Goal: Information Seeking & Learning: Learn about a topic

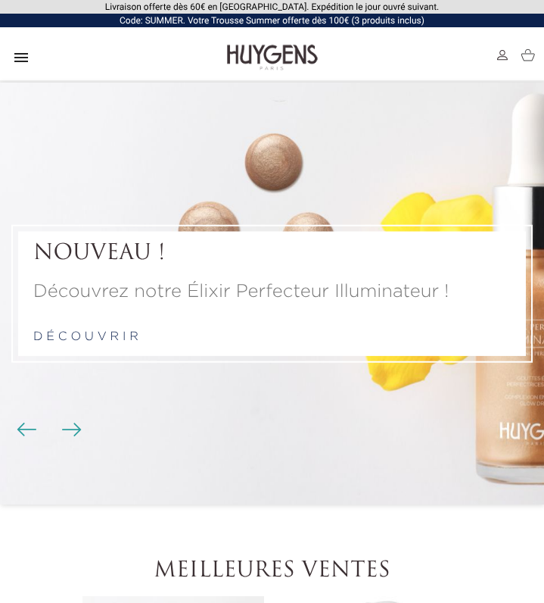
click at [21, 57] on icon "" at bounding box center [21, 57] width 18 height 18
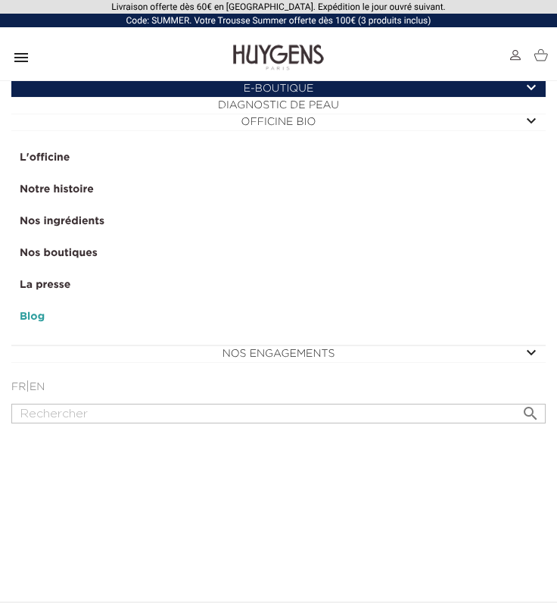
click at [70, 192] on link "Notre histoire" at bounding box center [278, 190] width 533 height 32
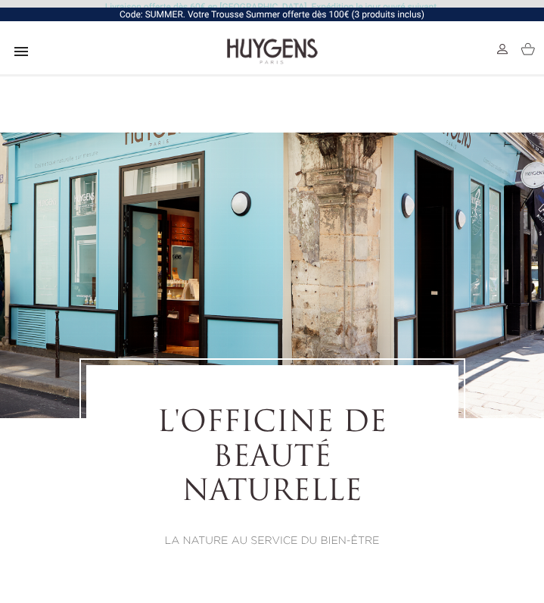
select select "FR"
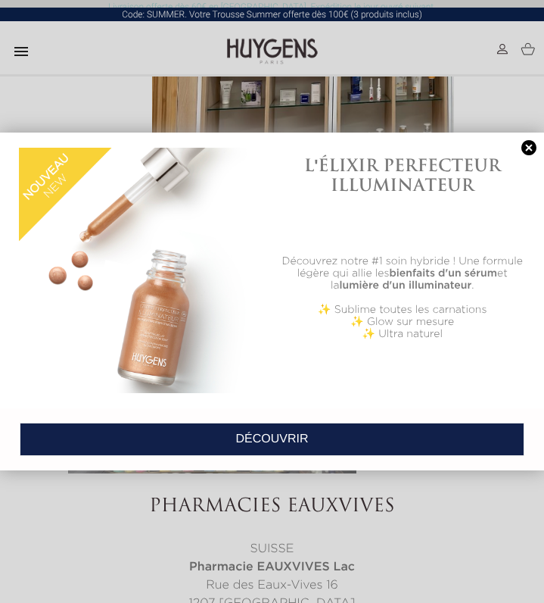
scroll to position [4556, 0]
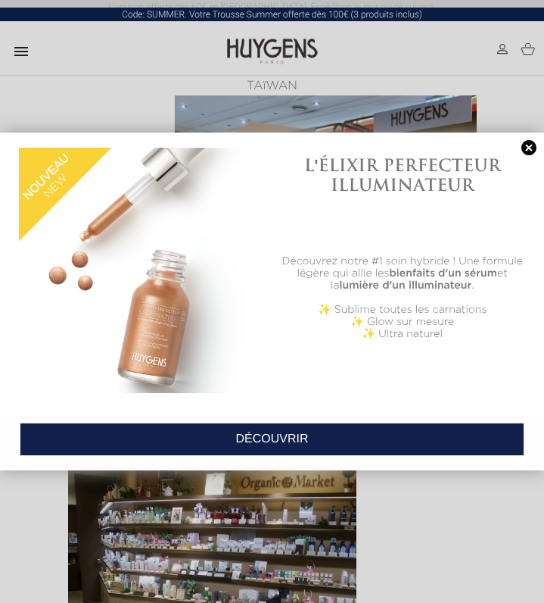
click at [529, 146] on link at bounding box center [529, 148] width 21 height 16
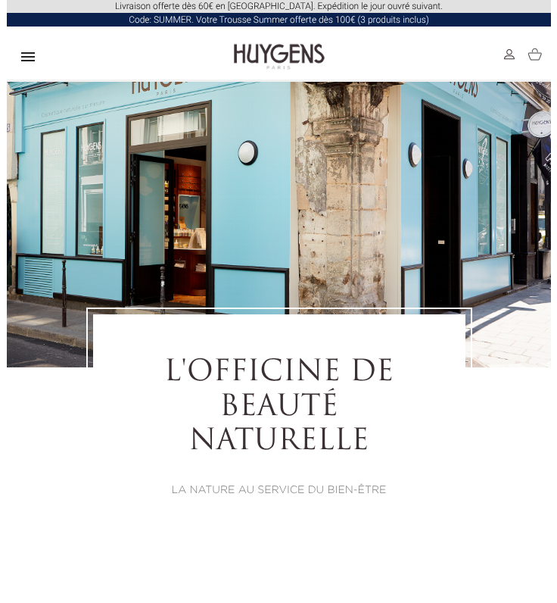
scroll to position [0, 0]
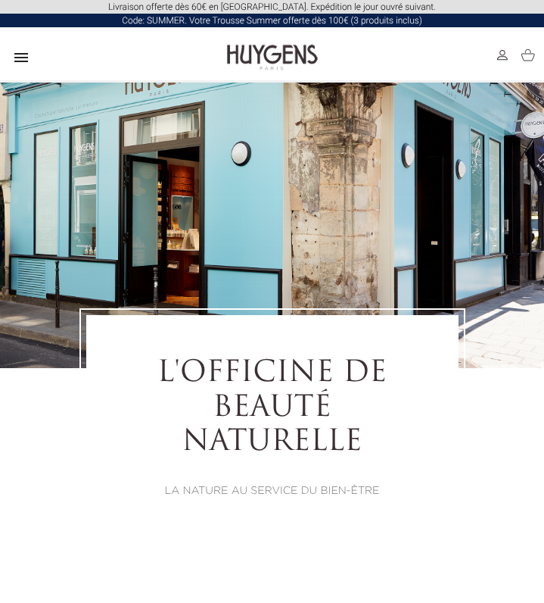
click at [21, 53] on icon "" at bounding box center [21, 57] width 18 height 18
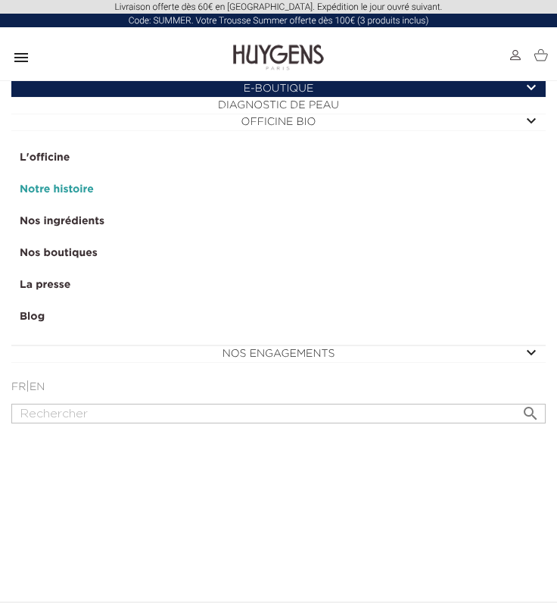
click at [82, 189] on link "Notre histoire" at bounding box center [278, 190] width 533 height 32
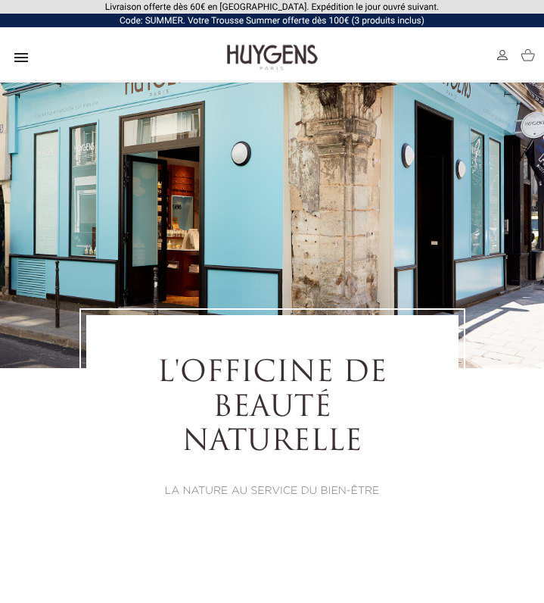
select select "FR"
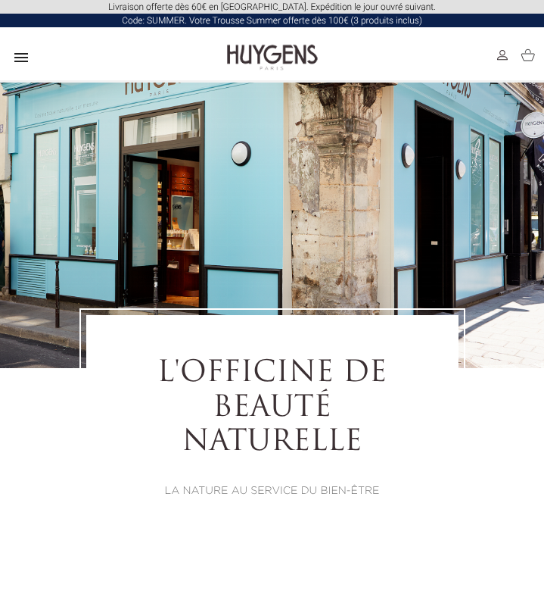
click at [20, 56] on icon "" at bounding box center [21, 57] width 18 height 18
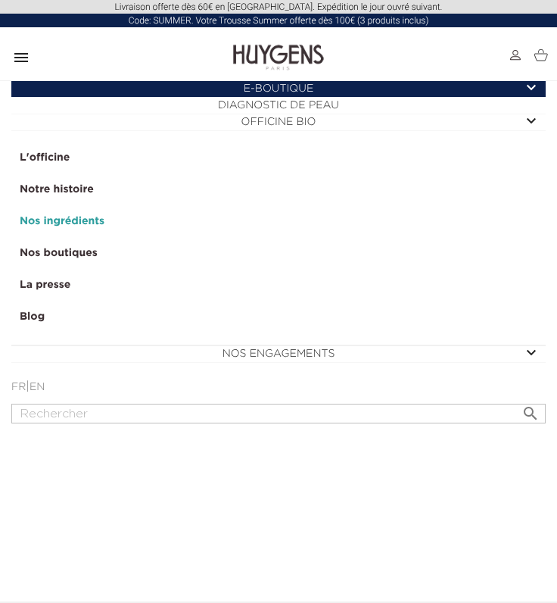
click at [93, 222] on link "Nos ingrédients" at bounding box center [278, 222] width 533 height 32
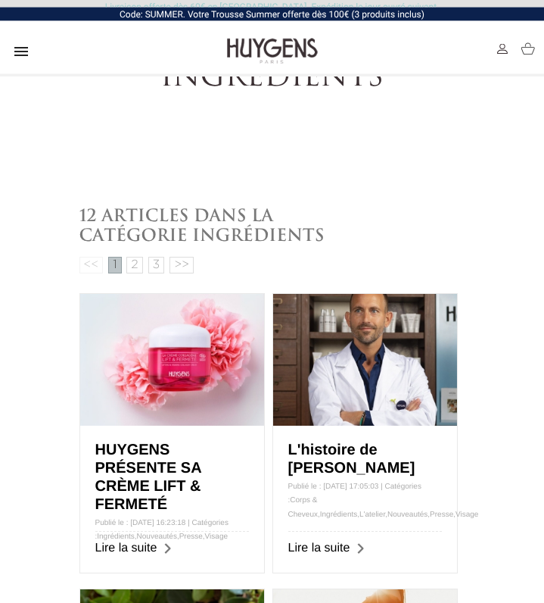
scroll to position [541, 0]
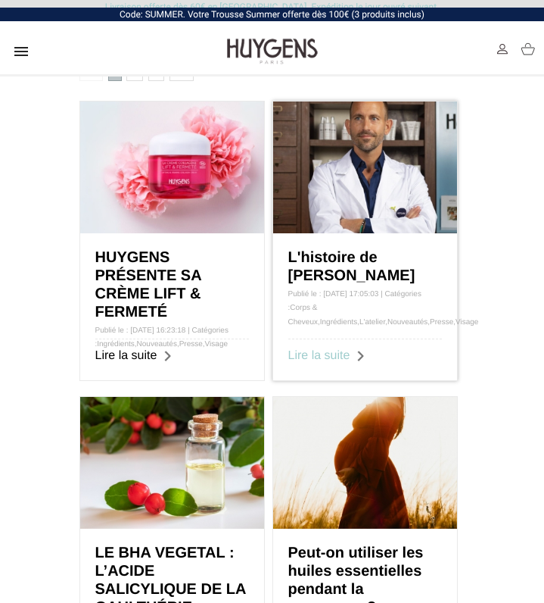
click at [336, 360] on link "Lire la suite" at bounding box center [319, 355] width 62 height 13
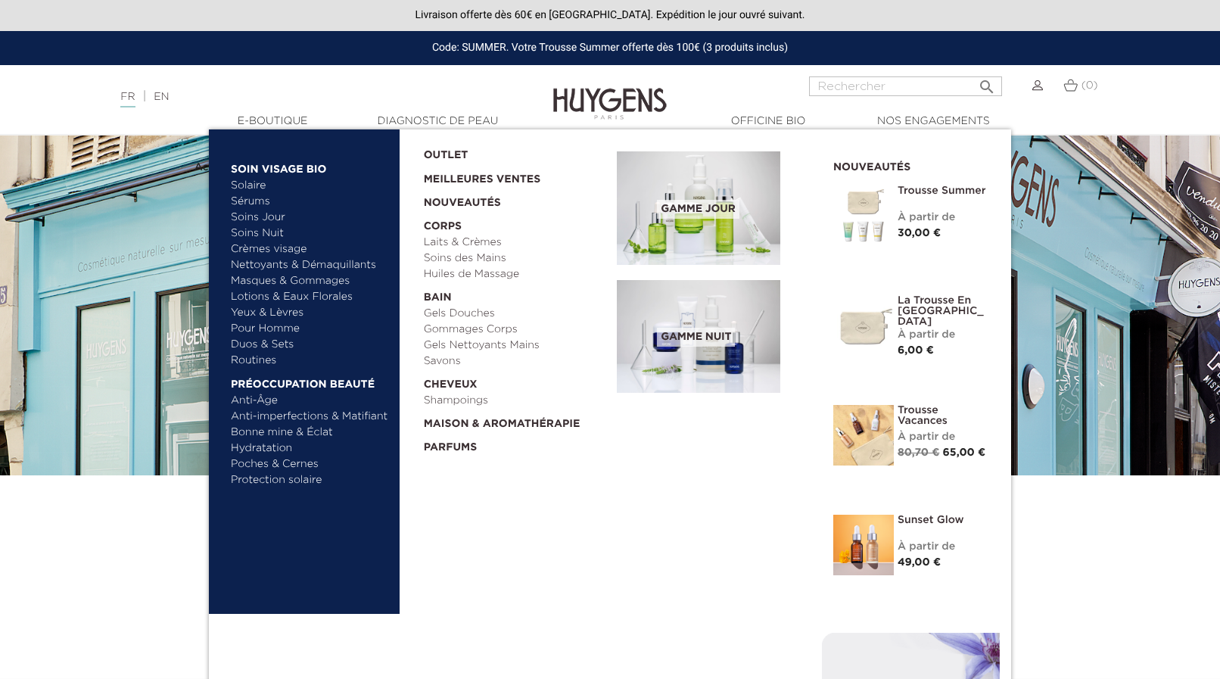
select select "FR"
click at [260, 204] on link "Sérums" at bounding box center [310, 202] width 158 height 16
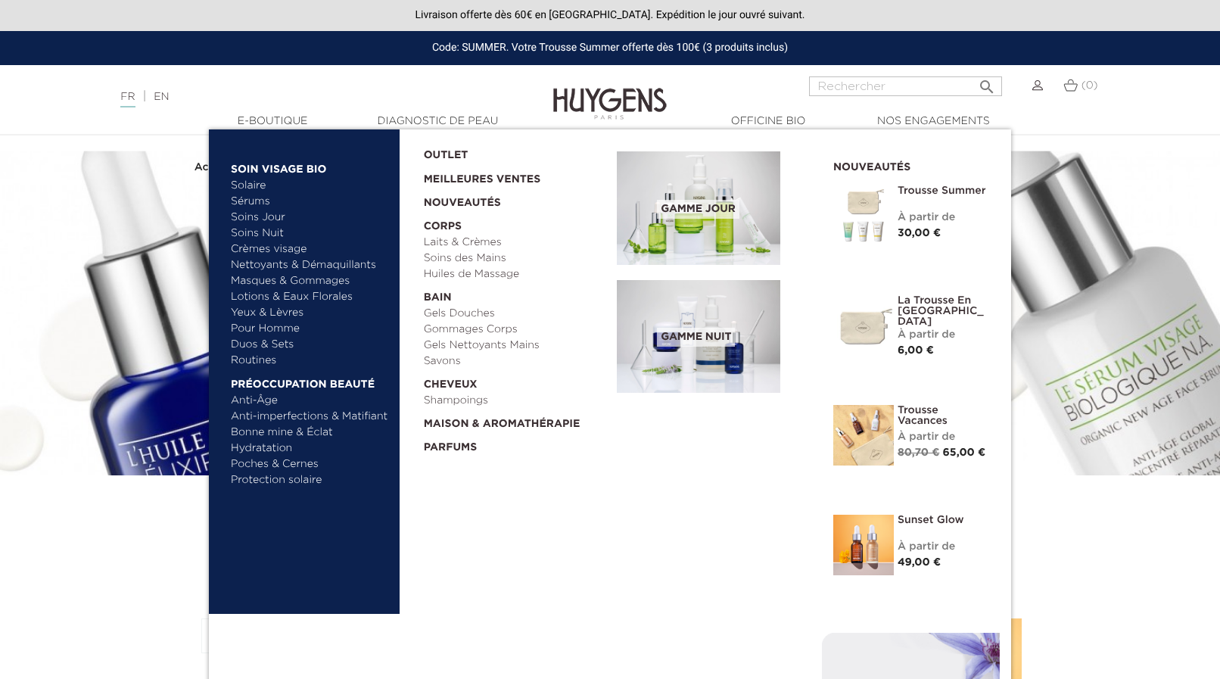
click at [269, 218] on link "Soins Jour" at bounding box center [310, 218] width 158 height 16
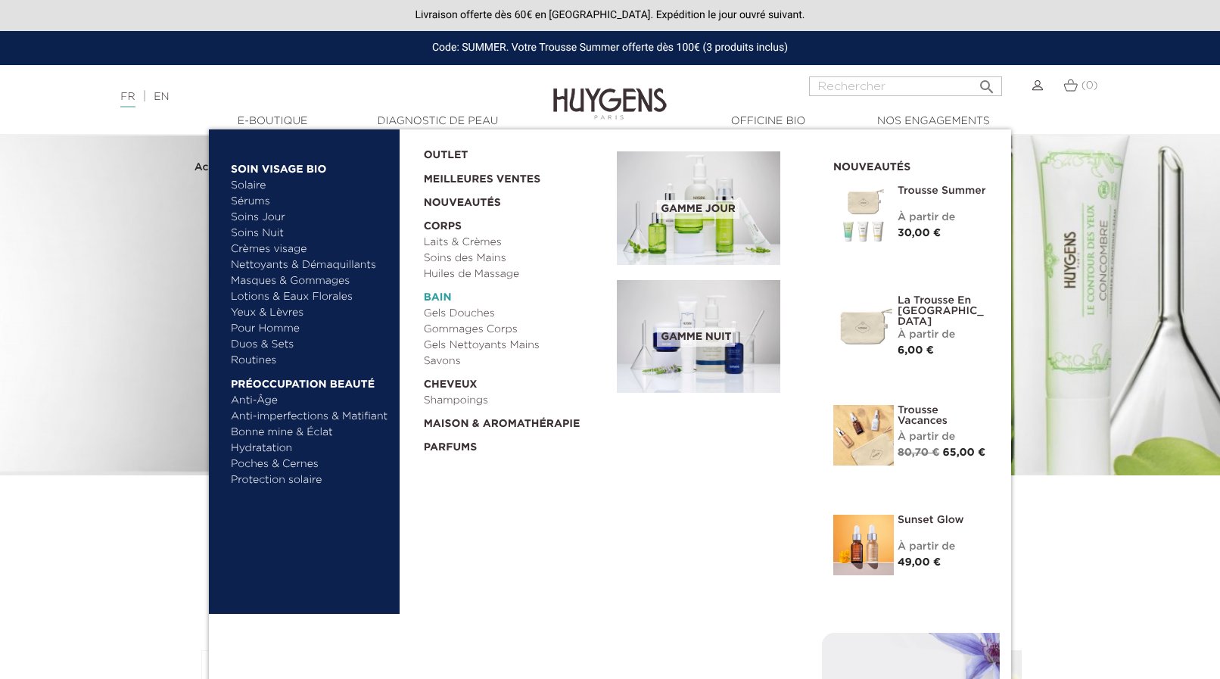
drag, startPoint x: 286, startPoint y: 281, endPoint x: 447, endPoint y: 292, distance: 160.9
click at [287, 282] on link "Masques & Gommages" at bounding box center [310, 281] width 158 height 16
